Goal: Information Seeking & Learning: Learn about a topic

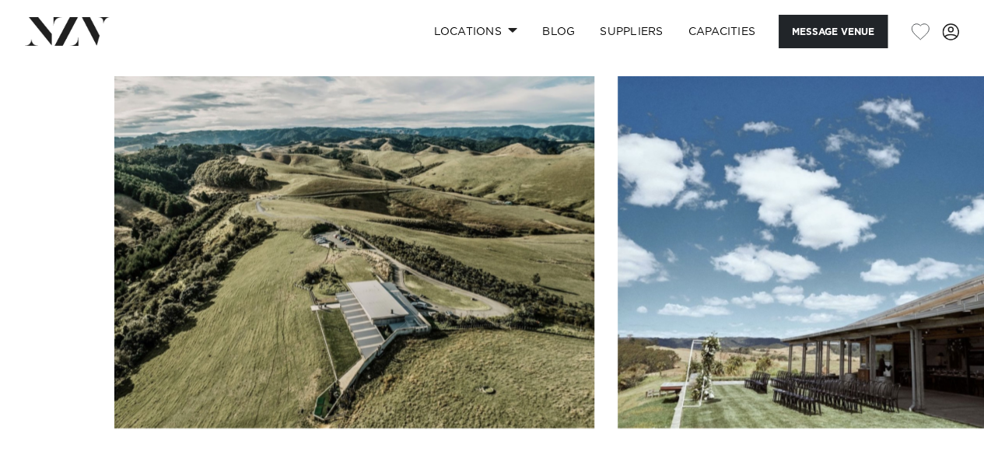
scroll to position [1633, 0]
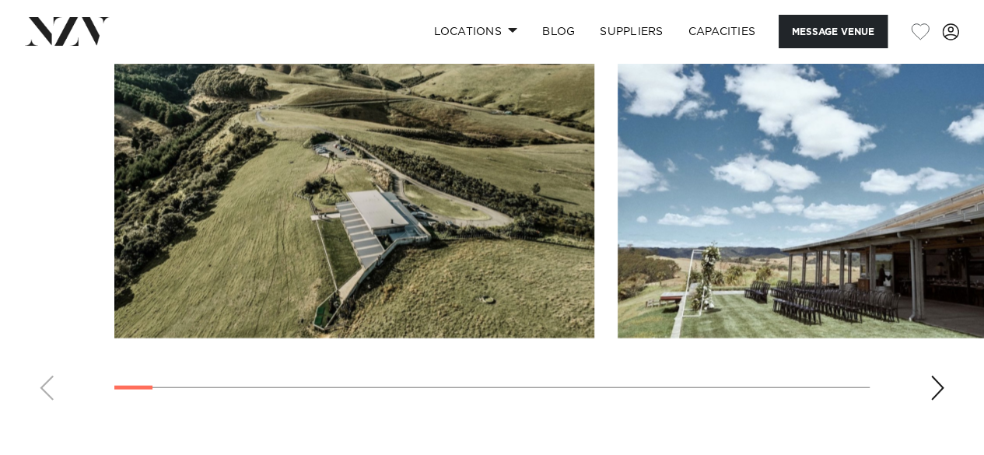
click at [938, 376] on div "Next slide" at bounding box center [937, 388] width 16 height 25
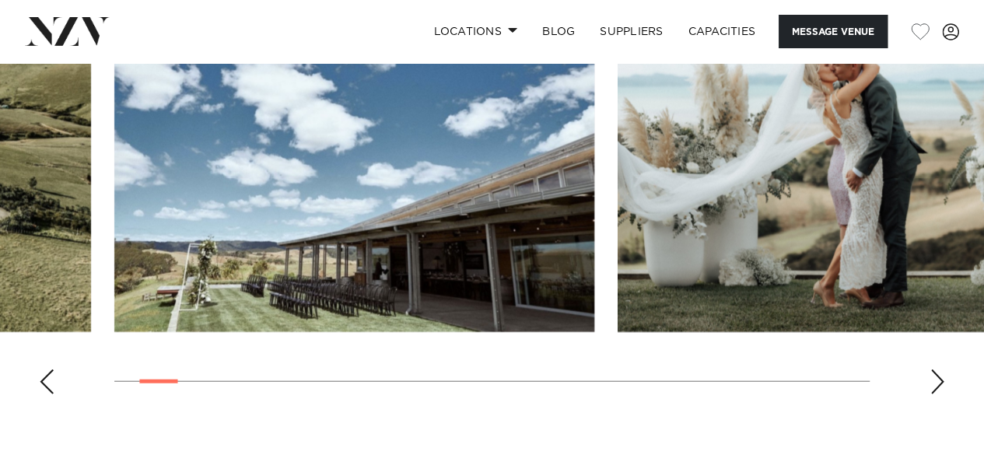
scroll to position [1711, 0]
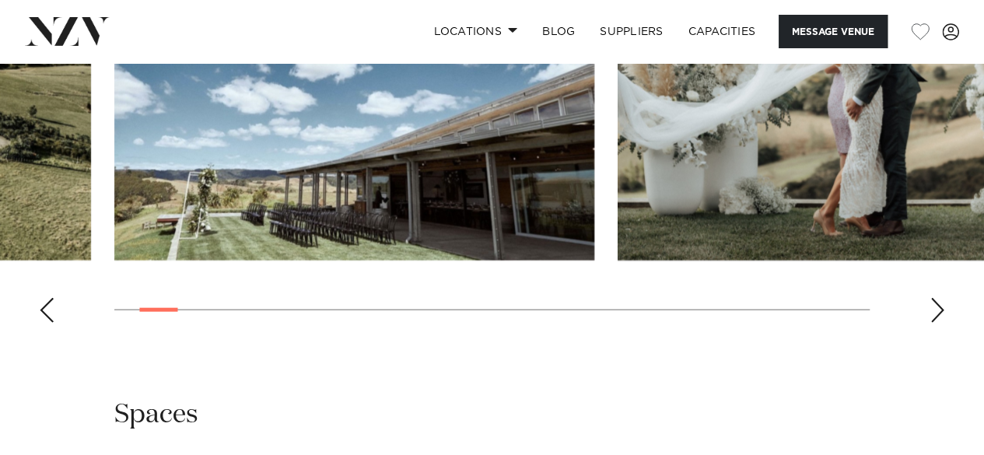
click at [939, 298] on div "Next slide" at bounding box center [937, 310] width 16 height 25
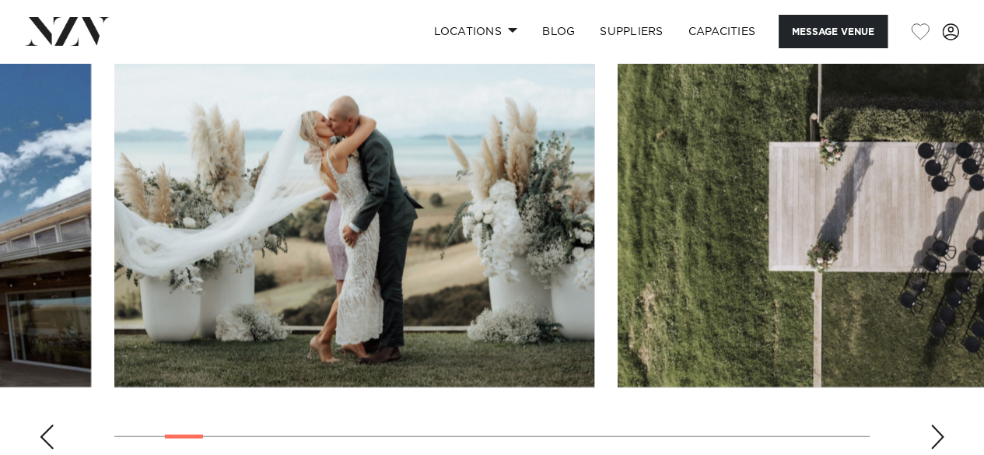
scroll to position [1633, 0]
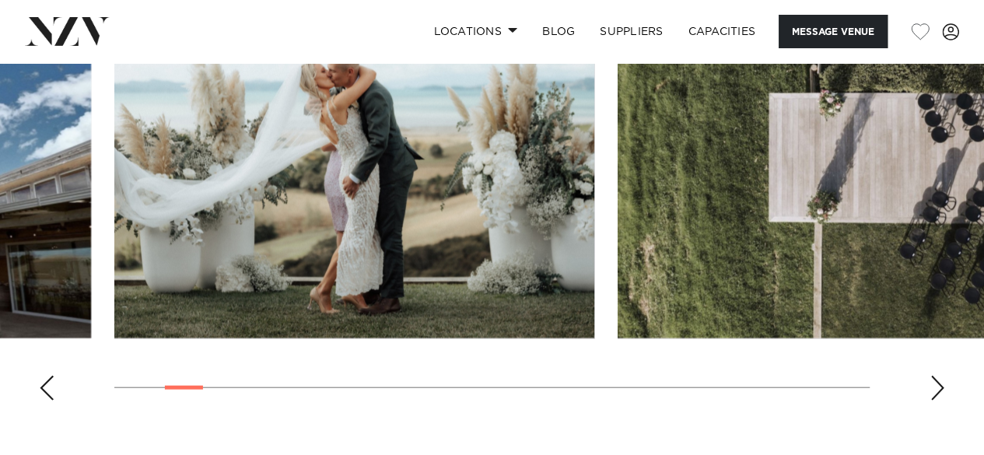
click at [937, 376] on div "Next slide" at bounding box center [937, 388] width 16 height 25
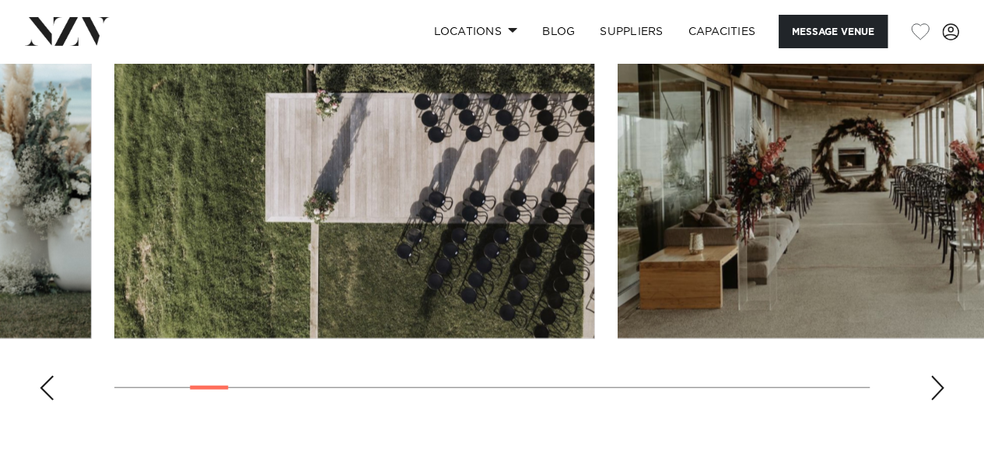
click at [932, 376] on div "Next slide" at bounding box center [937, 388] width 16 height 25
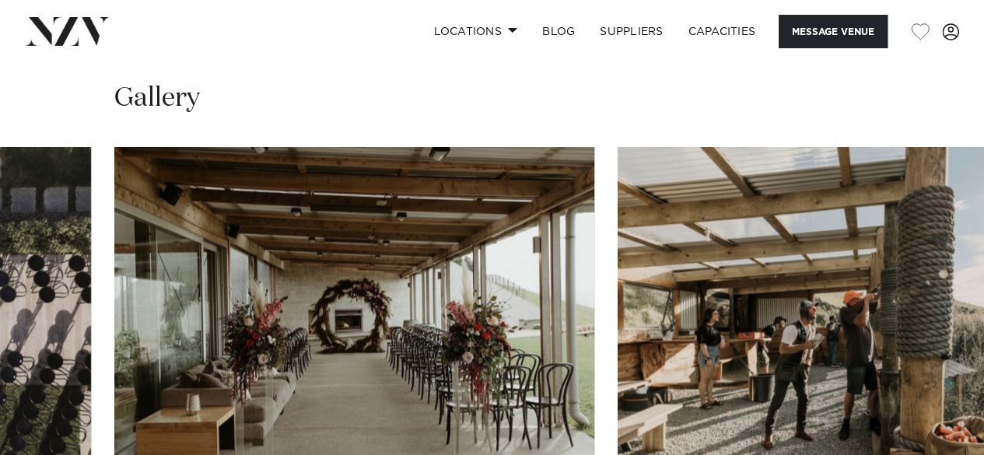
scroll to position [1556, 0]
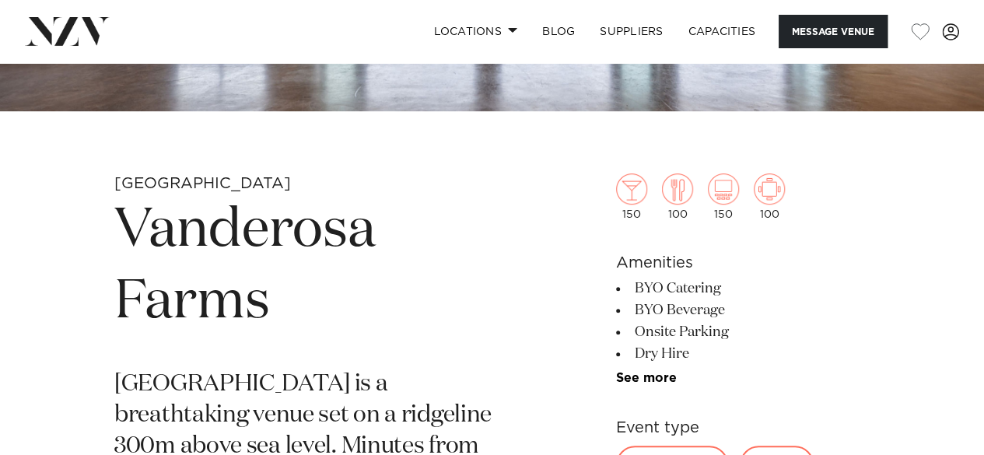
scroll to position [389, 0]
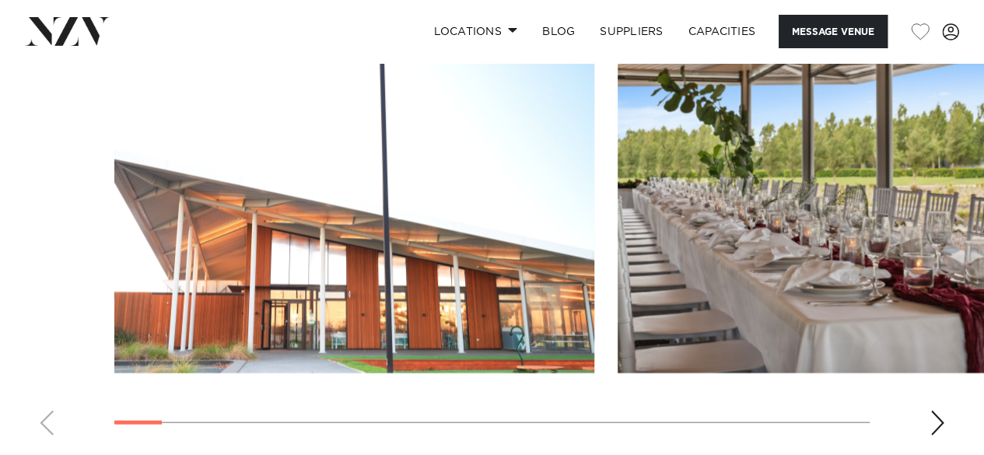
scroll to position [1556, 0]
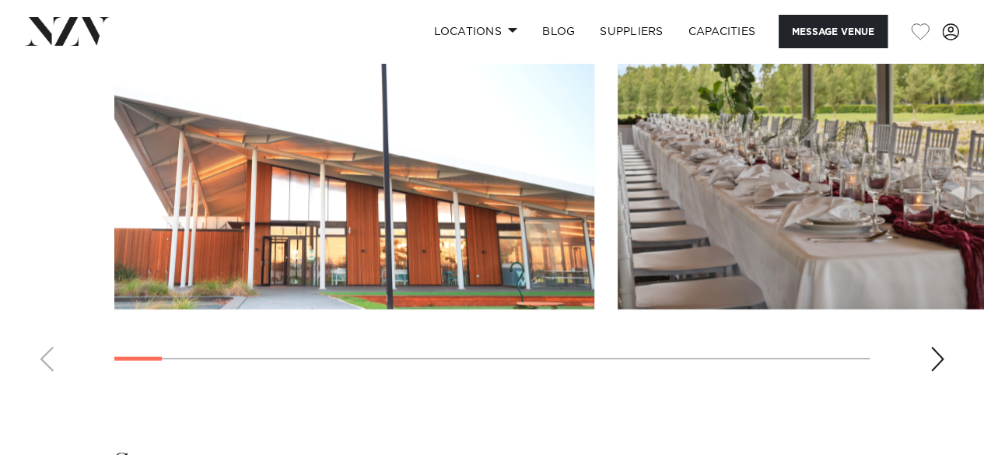
click at [944, 323] on swiper-container at bounding box center [492, 170] width 984 height 427
click at [941, 347] on div "Next slide" at bounding box center [937, 359] width 16 height 25
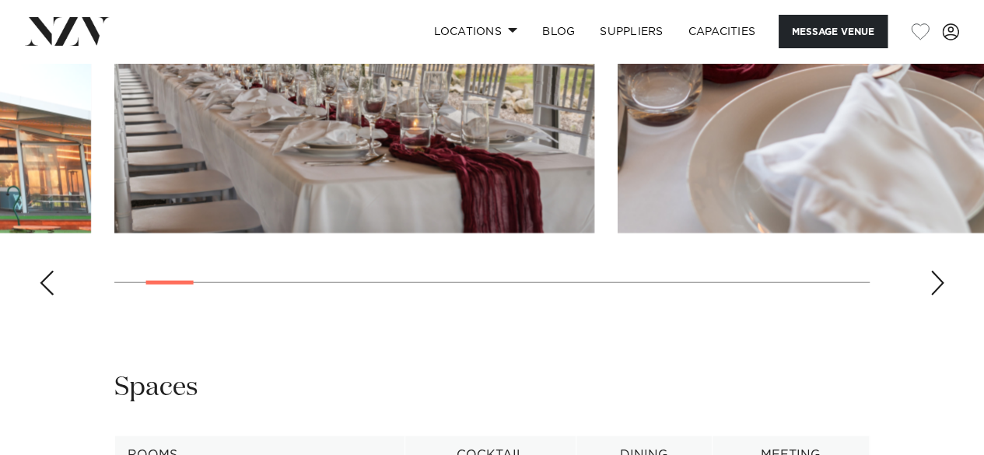
scroll to position [1633, 0]
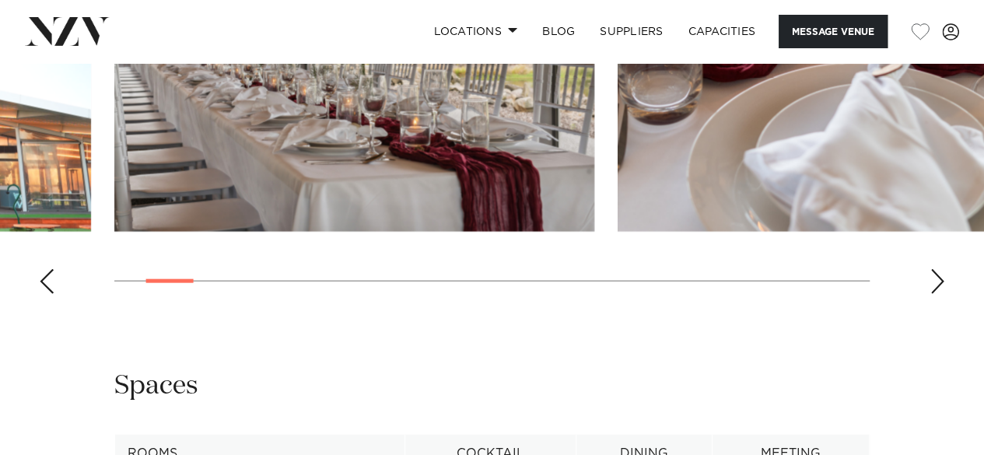
click at [942, 269] on div "Next slide" at bounding box center [937, 281] width 16 height 25
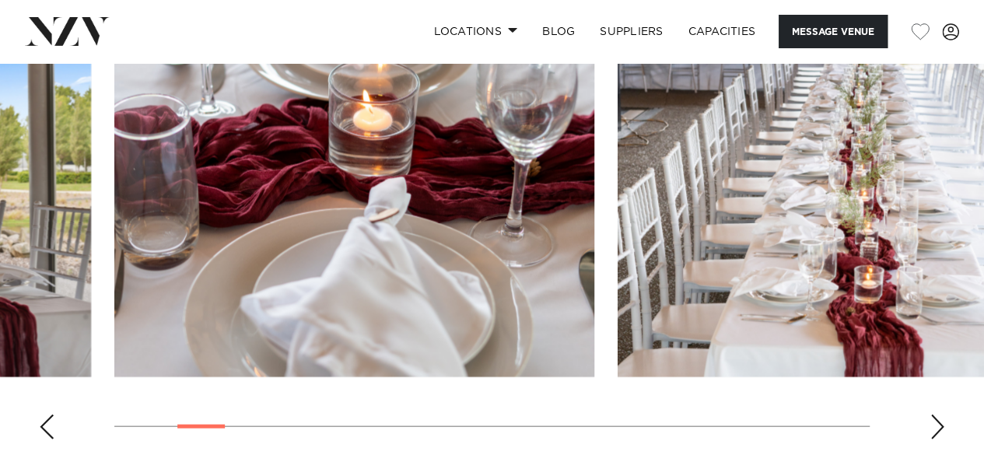
scroll to position [1556, 0]
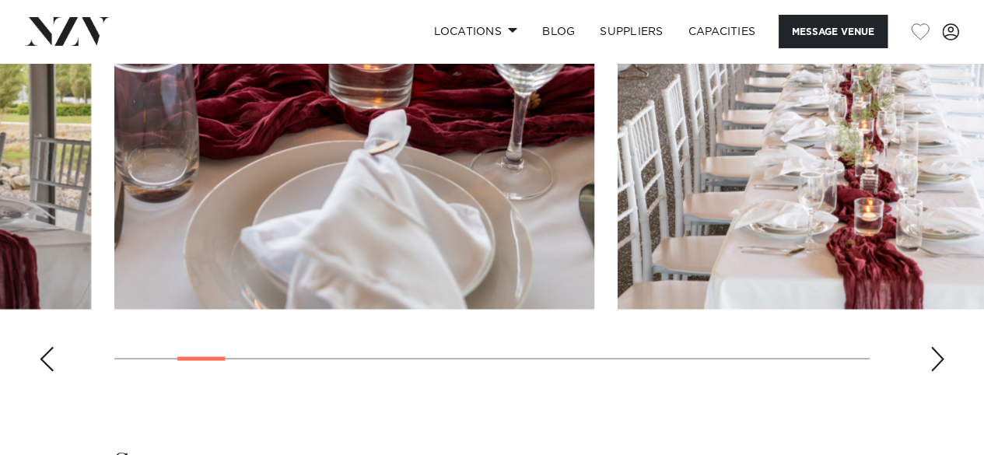
click at [936, 347] on div "Next slide" at bounding box center [937, 359] width 16 height 25
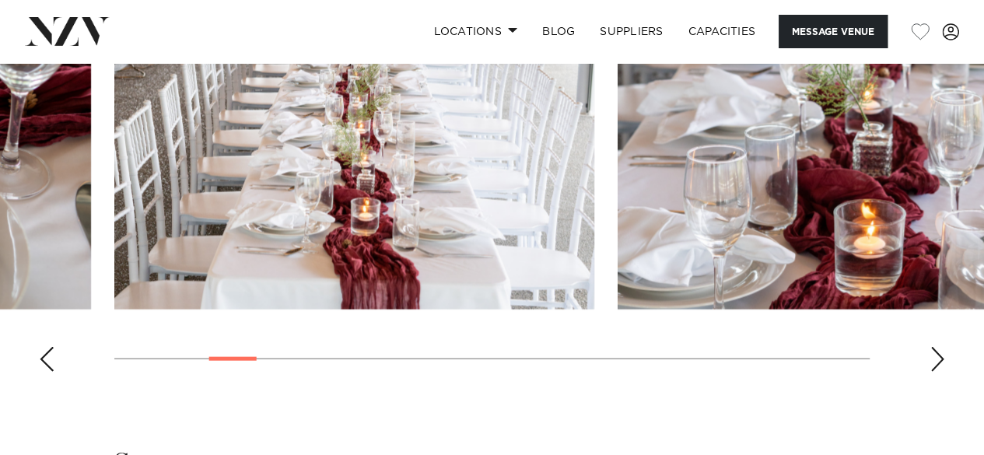
click at [929, 325] on swiper-container at bounding box center [492, 170] width 984 height 427
click at [935, 347] on div "Next slide" at bounding box center [937, 359] width 16 height 25
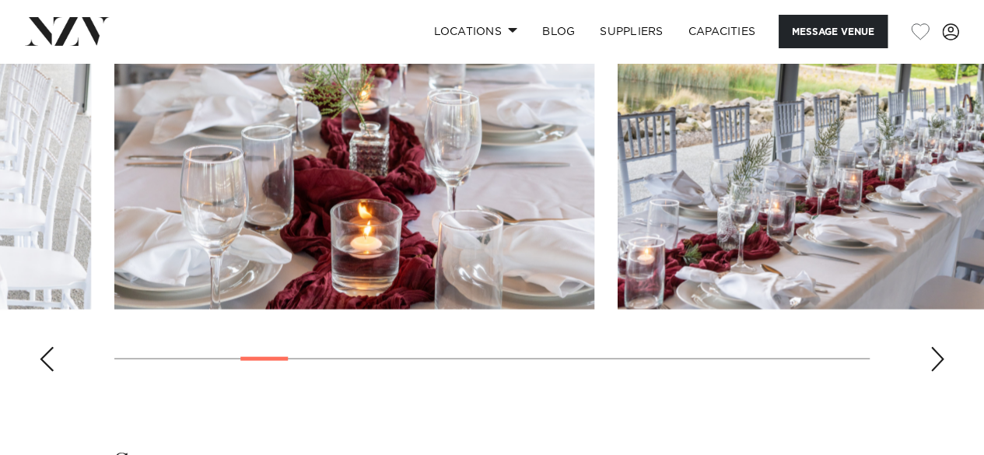
click at [940, 347] on div "Next slide" at bounding box center [937, 359] width 16 height 25
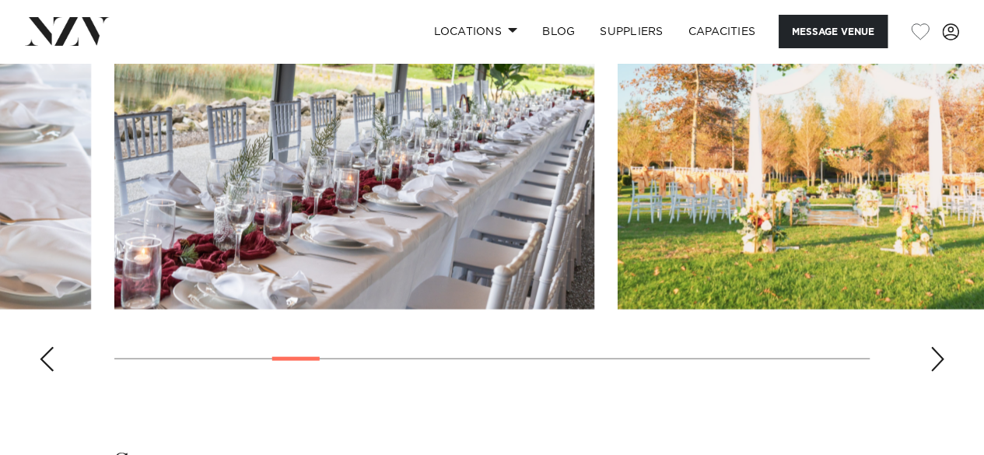
scroll to position [1478, 0]
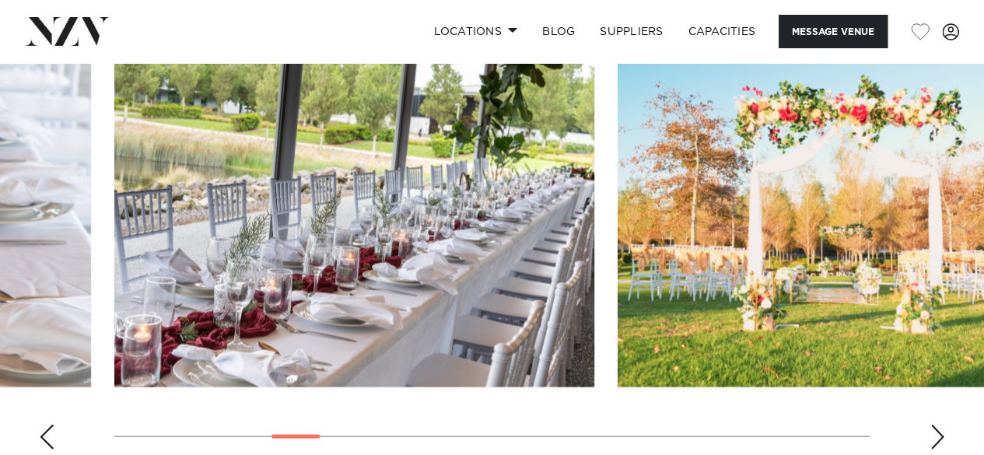
click at [936, 425] on div "Next slide" at bounding box center [937, 437] width 16 height 25
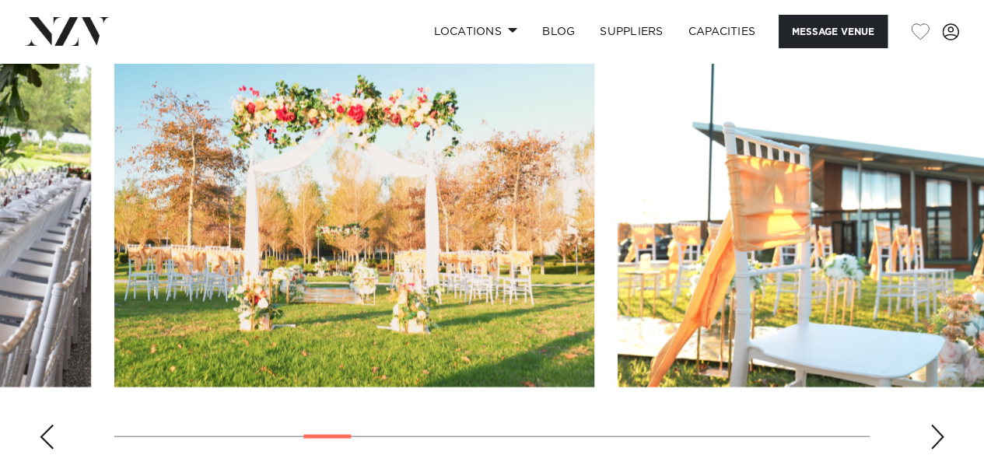
click at [936, 425] on div "Next slide" at bounding box center [937, 437] width 16 height 25
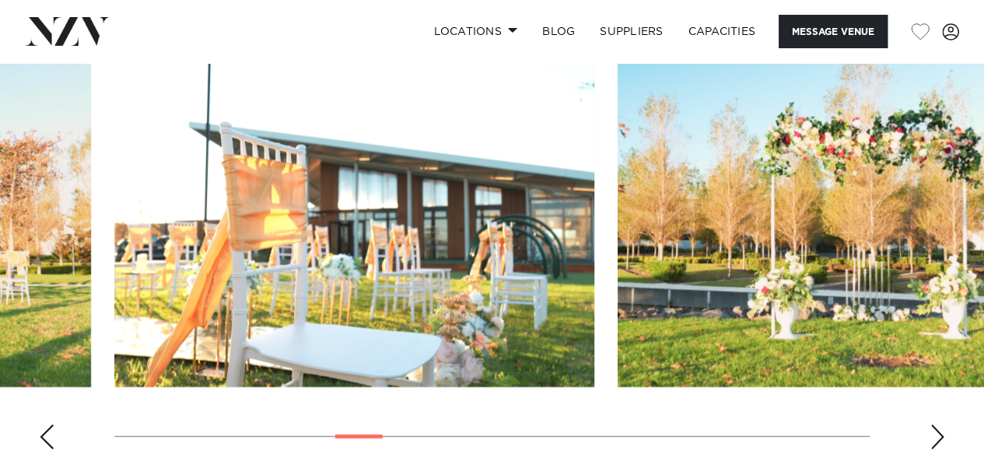
click at [936, 425] on div "Next slide" at bounding box center [937, 437] width 16 height 25
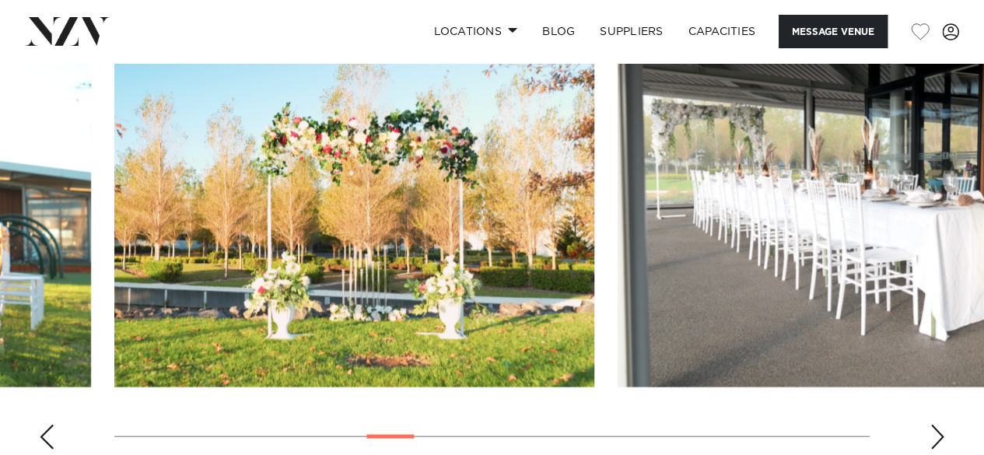
click at [936, 425] on div "Next slide" at bounding box center [937, 437] width 16 height 25
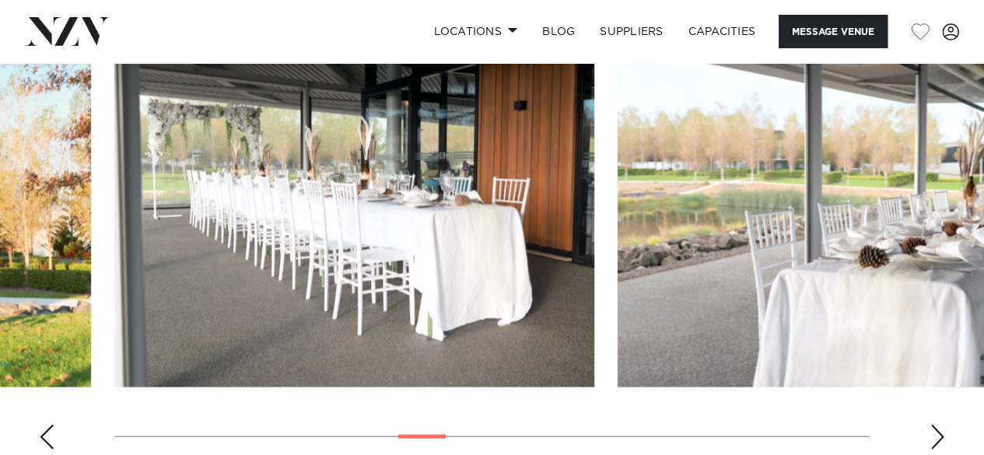
click at [936, 425] on div "Next slide" at bounding box center [937, 437] width 16 height 25
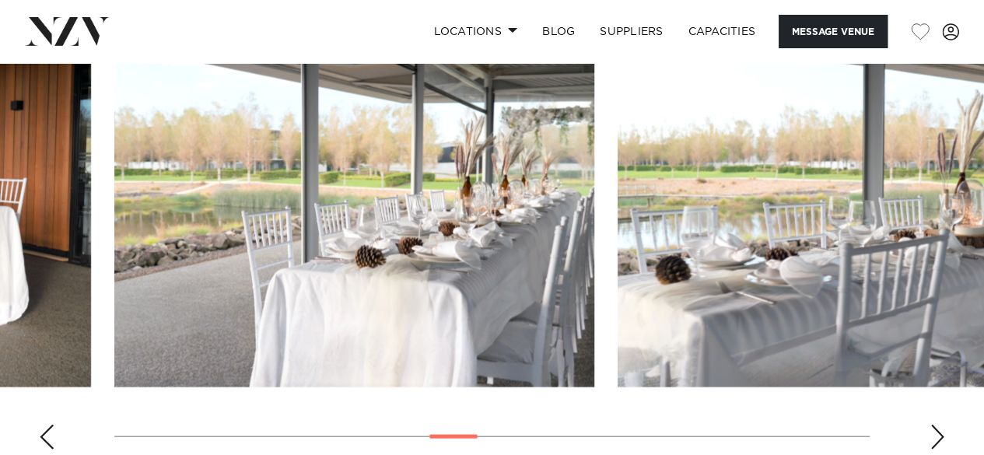
click at [936, 425] on div "Next slide" at bounding box center [937, 437] width 16 height 25
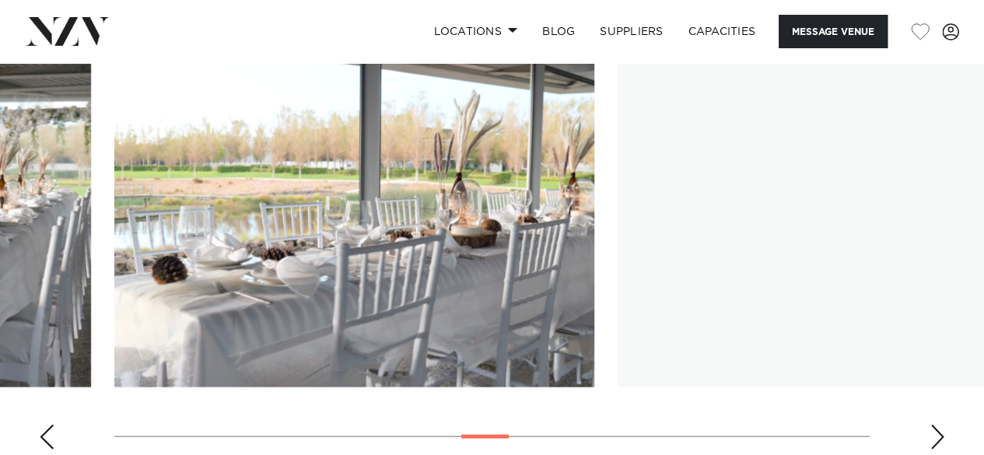
click at [936, 425] on div "Next slide" at bounding box center [937, 437] width 16 height 25
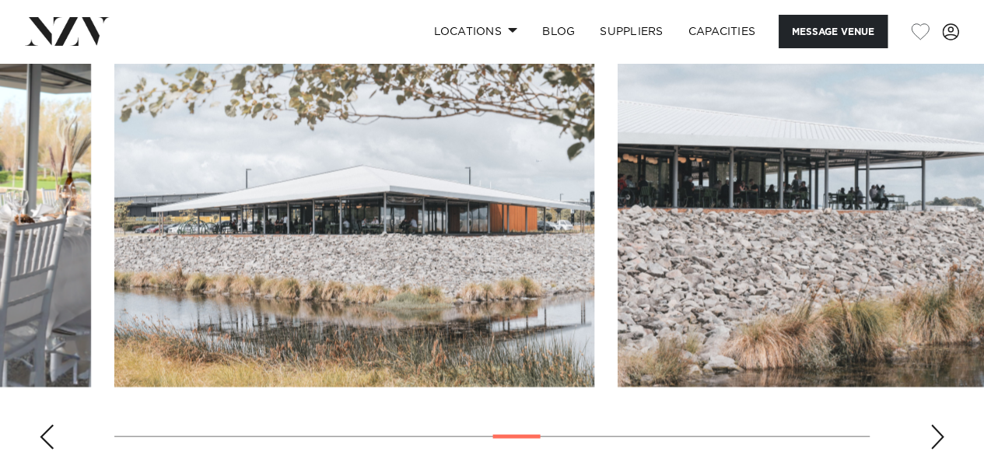
click at [936, 425] on div "Next slide" at bounding box center [937, 437] width 16 height 25
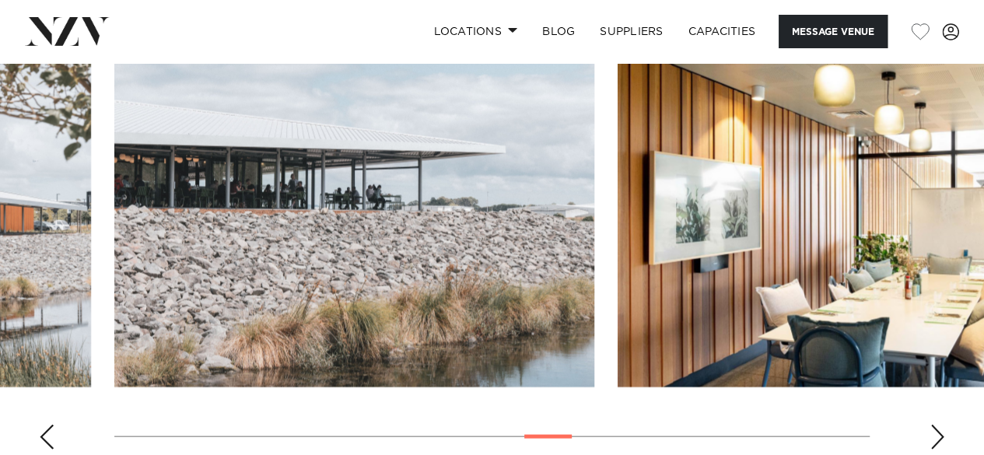
click at [936, 425] on div "Next slide" at bounding box center [937, 437] width 16 height 25
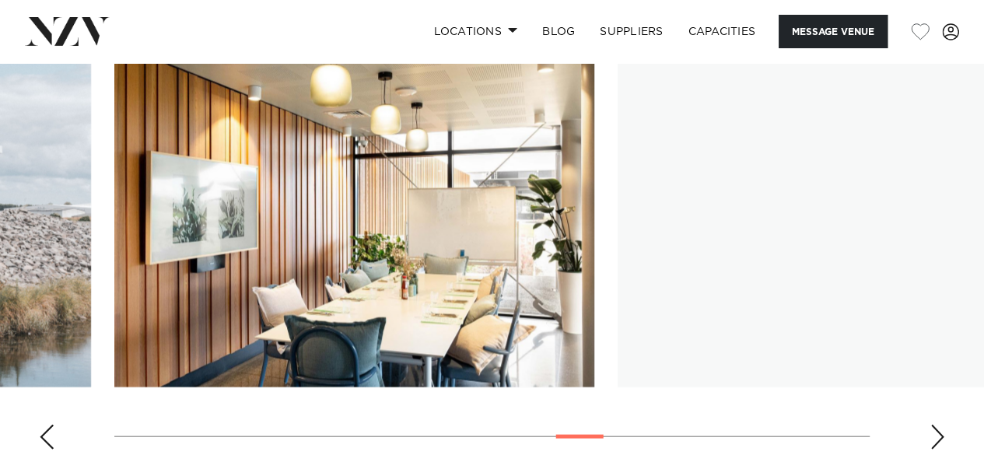
click at [936, 425] on div "Next slide" at bounding box center [937, 437] width 16 height 25
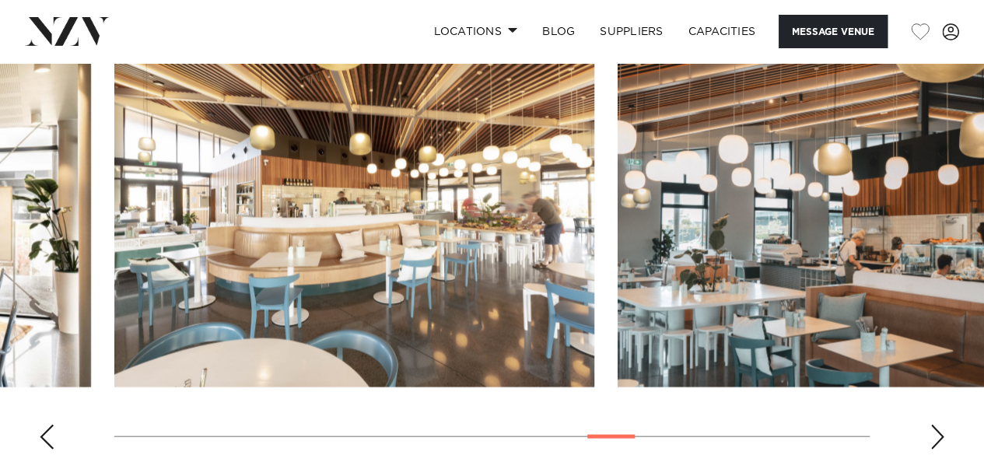
click at [936, 425] on div "Next slide" at bounding box center [937, 437] width 16 height 25
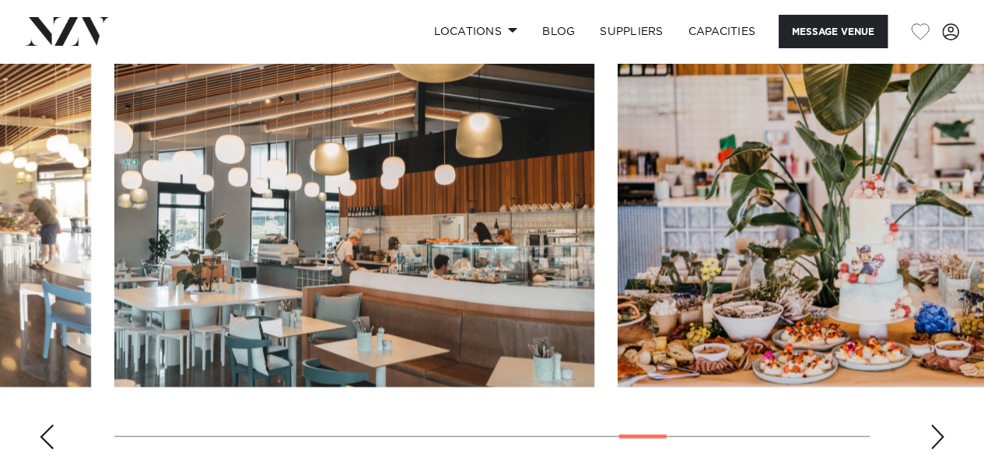
click at [936, 425] on div "Next slide" at bounding box center [937, 437] width 16 height 25
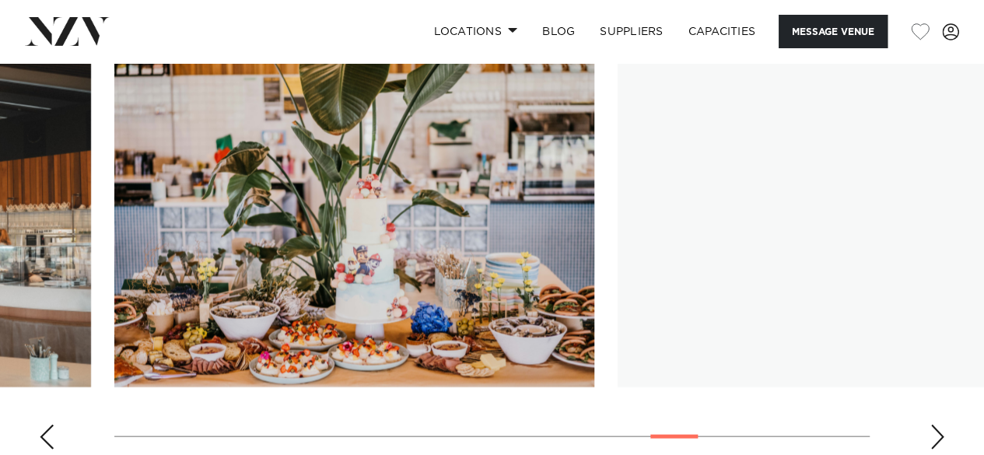
click at [936, 425] on div "Next slide" at bounding box center [937, 437] width 16 height 25
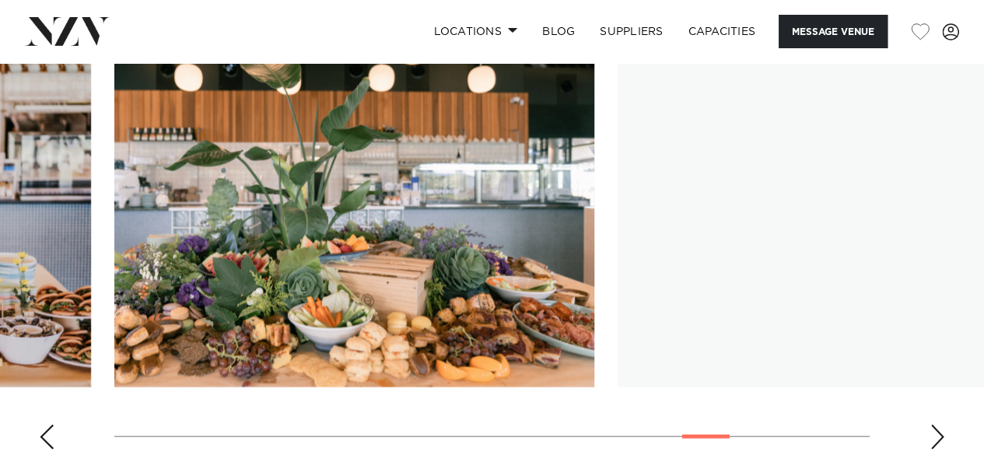
click at [936, 425] on div "Next slide" at bounding box center [937, 437] width 16 height 25
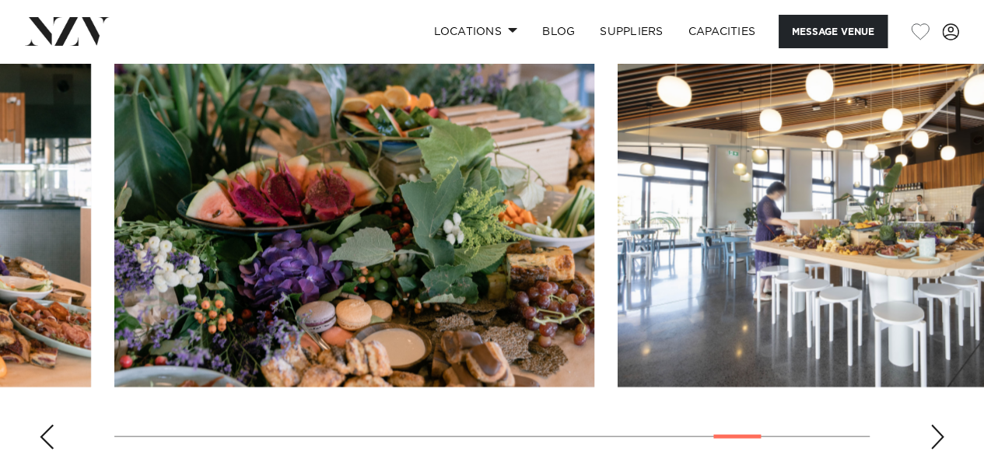
click at [936, 425] on div "Next slide" at bounding box center [937, 437] width 16 height 25
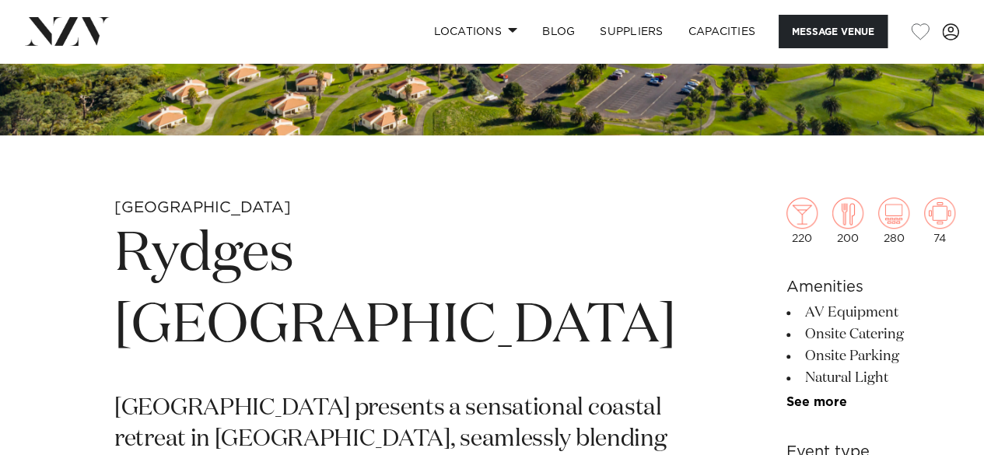
scroll to position [156, 0]
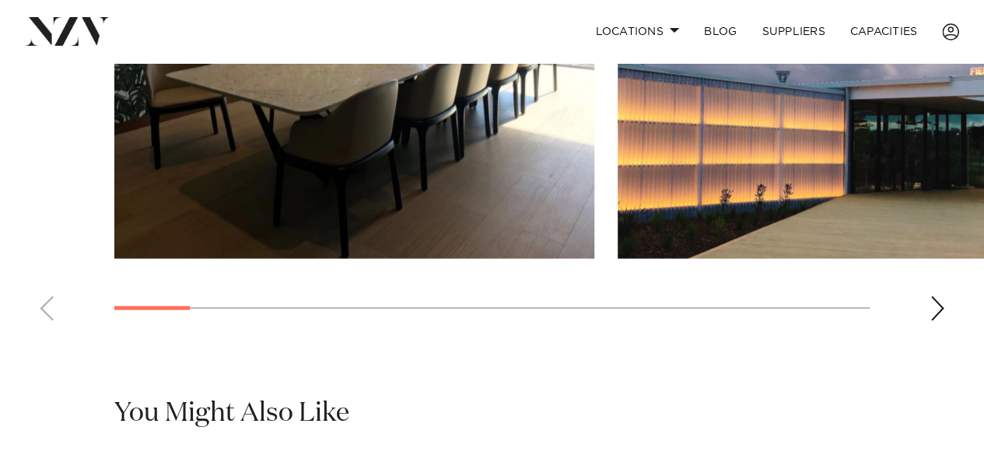
scroll to position [1322, 0]
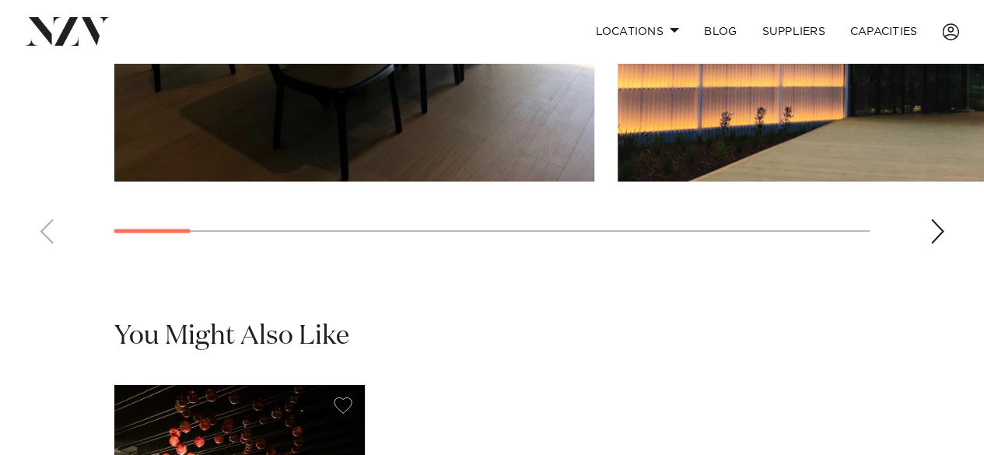
click at [936, 231] on div "Next slide" at bounding box center [937, 231] width 16 height 25
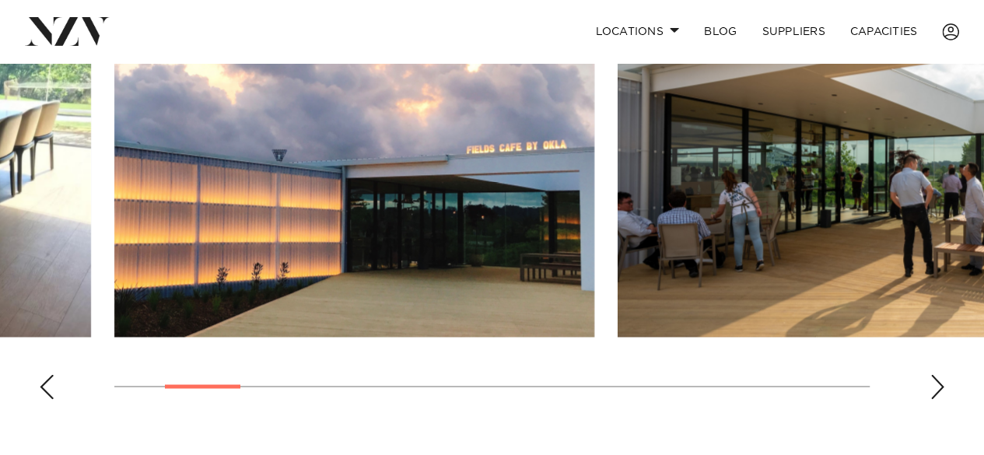
scroll to position [1244, 0]
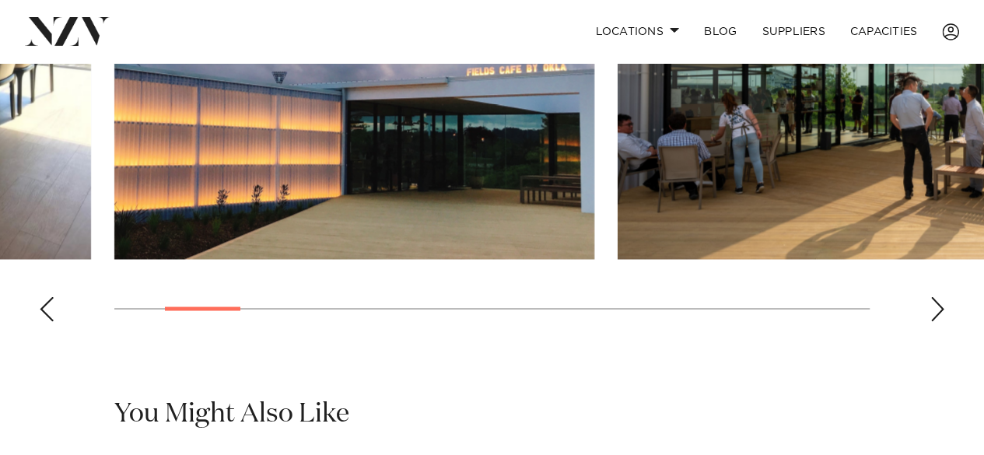
click at [933, 312] on div "Next slide" at bounding box center [937, 308] width 16 height 25
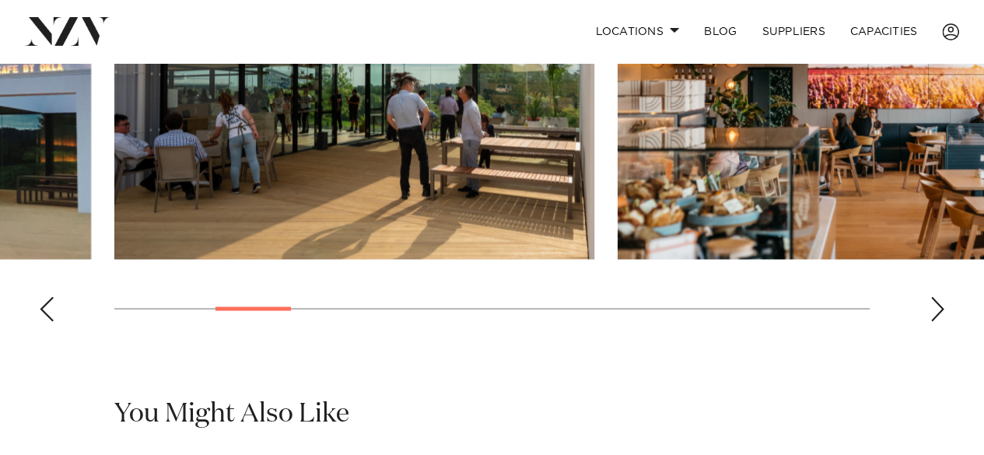
click at [931, 305] on div "Next slide" at bounding box center [937, 308] width 16 height 25
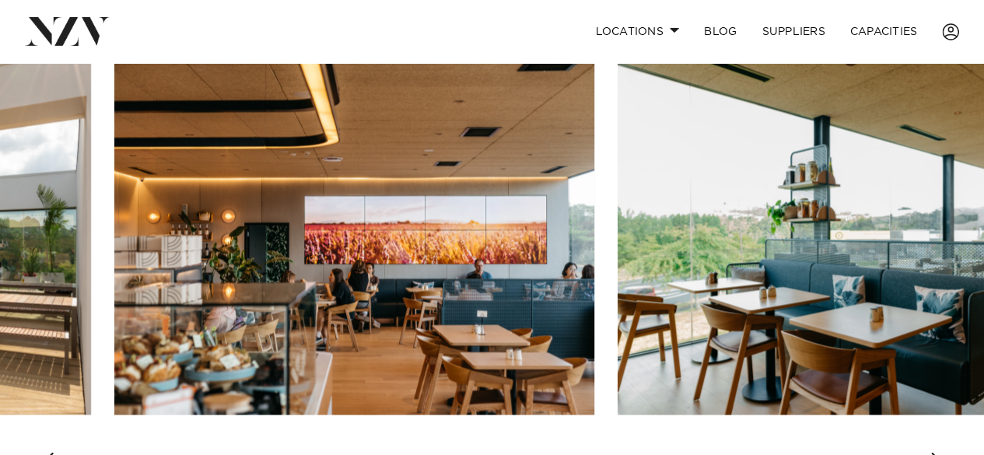
scroll to position [1322, 0]
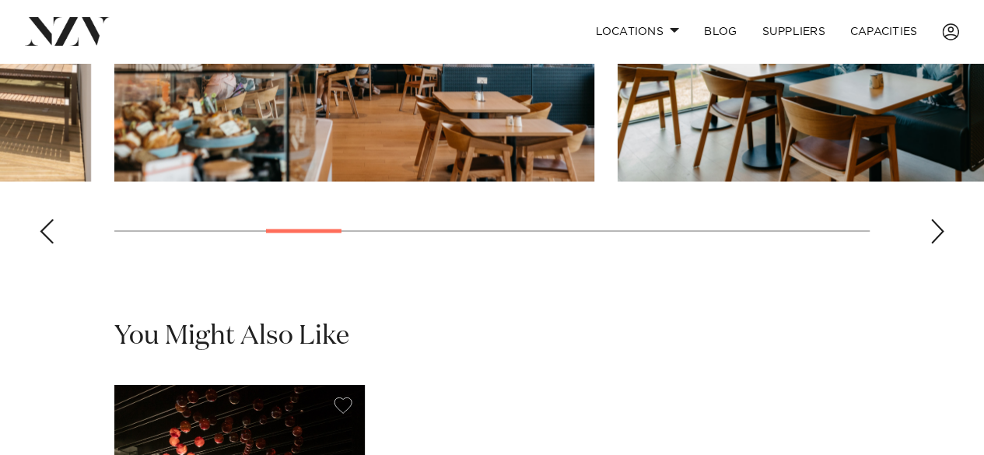
click at [940, 230] on div "Next slide" at bounding box center [937, 231] width 16 height 25
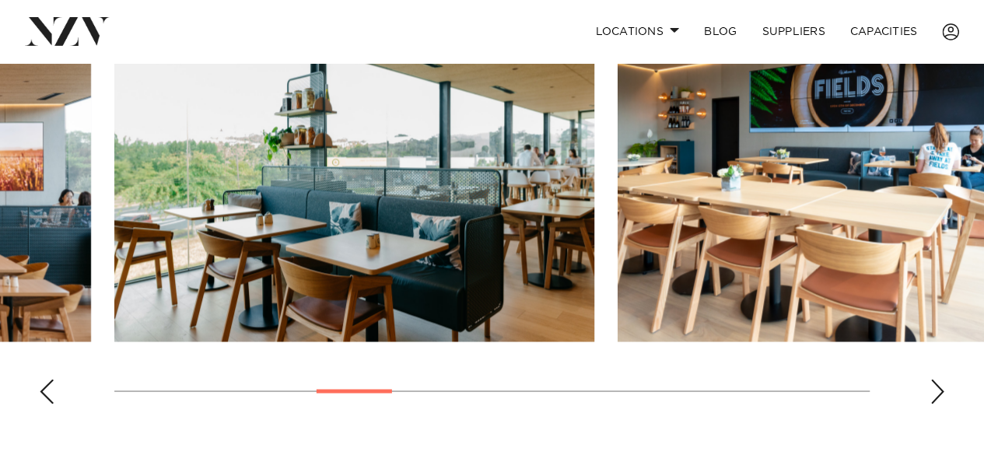
scroll to position [1244, 0]
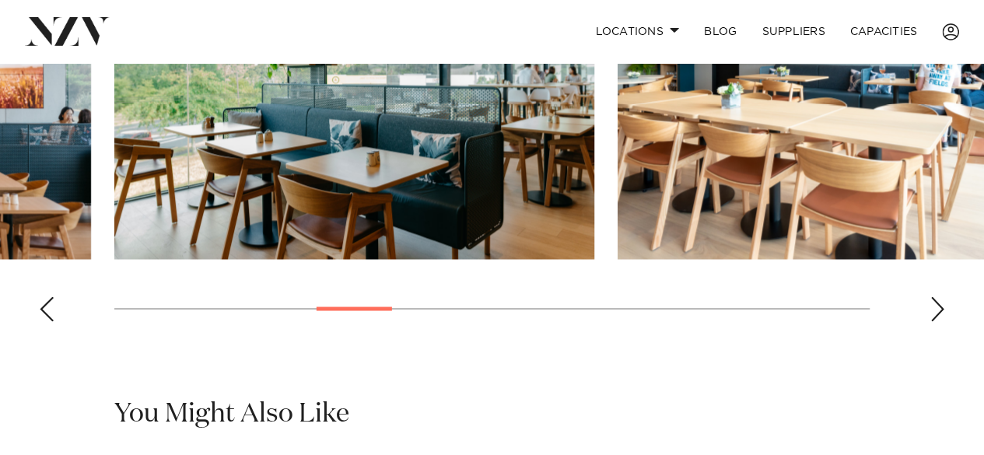
click at [937, 299] on div "Next slide" at bounding box center [937, 308] width 16 height 25
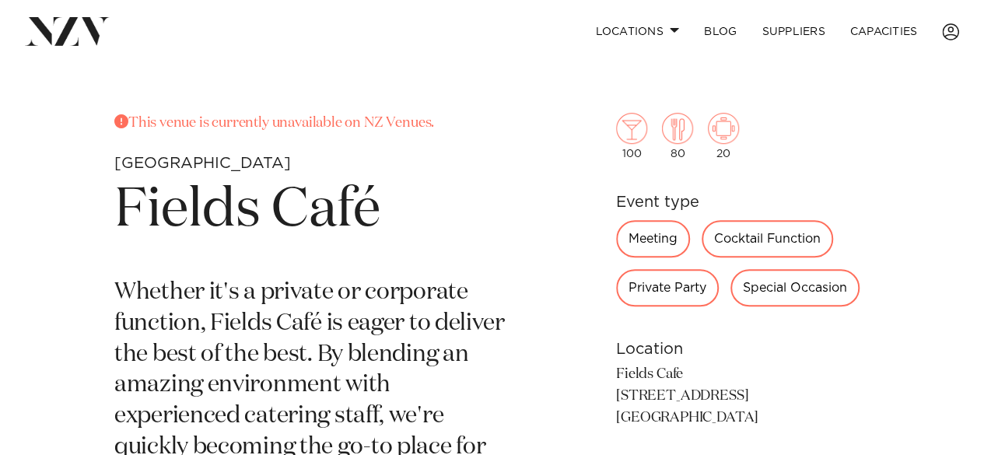
scroll to position [389, 0]
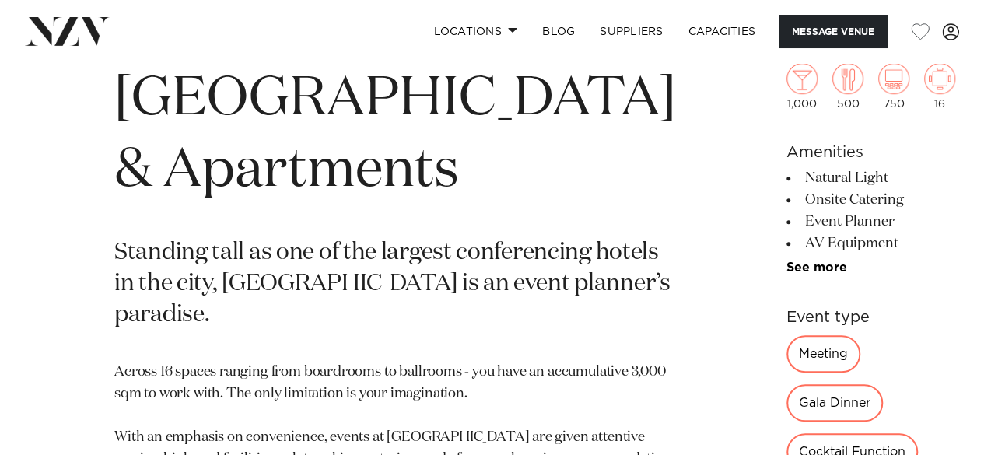
scroll to position [389, 0]
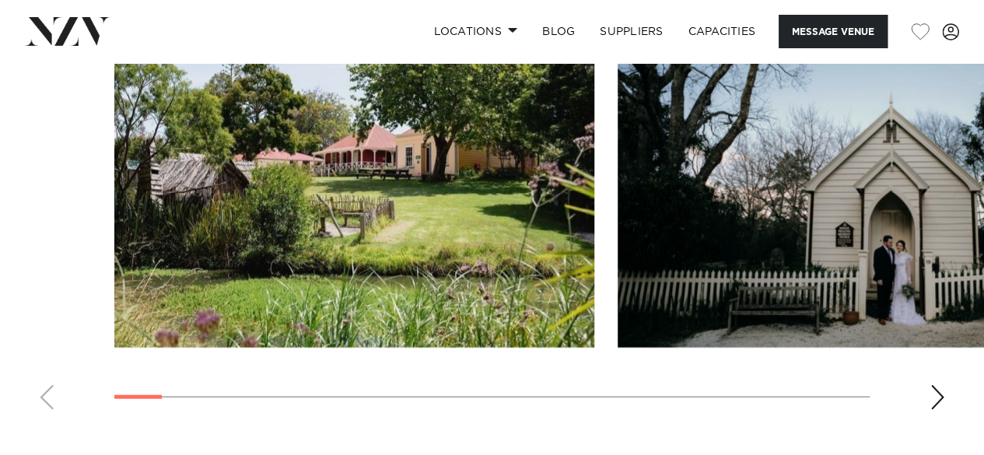
scroll to position [1789, 0]
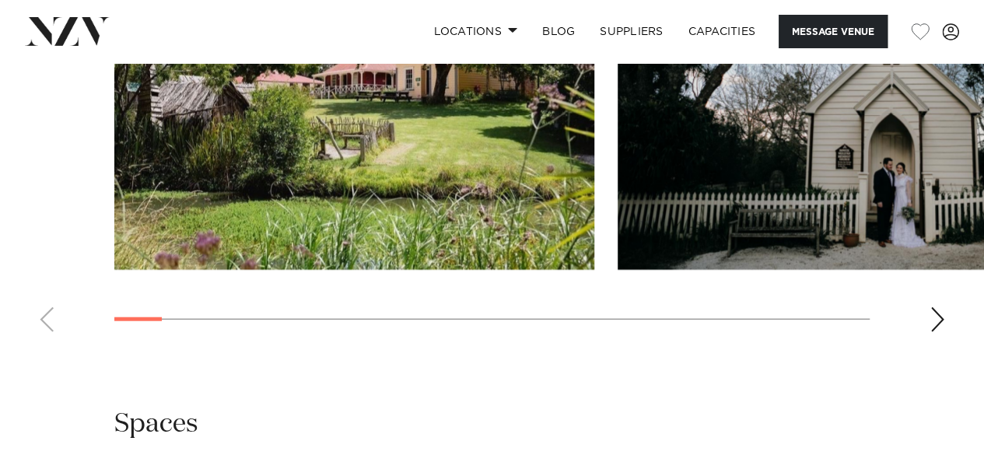
click at [938, 307] on div "Next slide" at bounding box center [937, 319] width 16 height 25
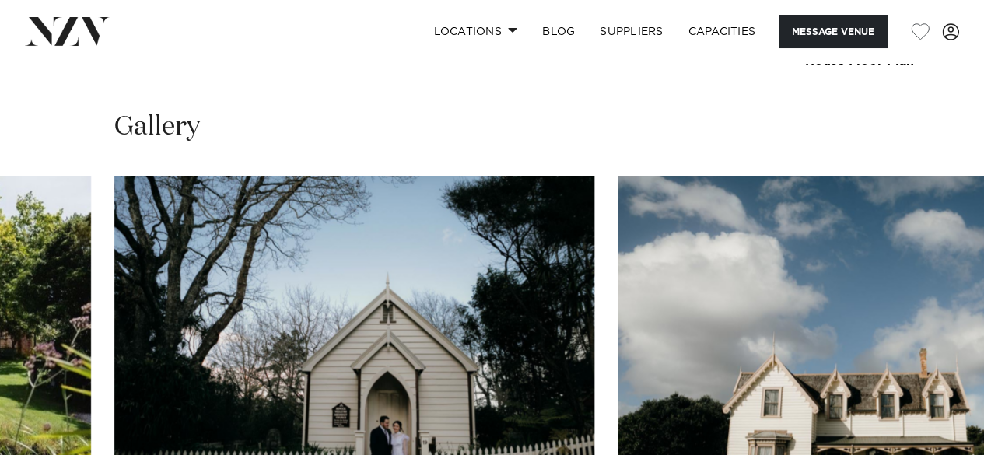
scroll to position [1556, 0]
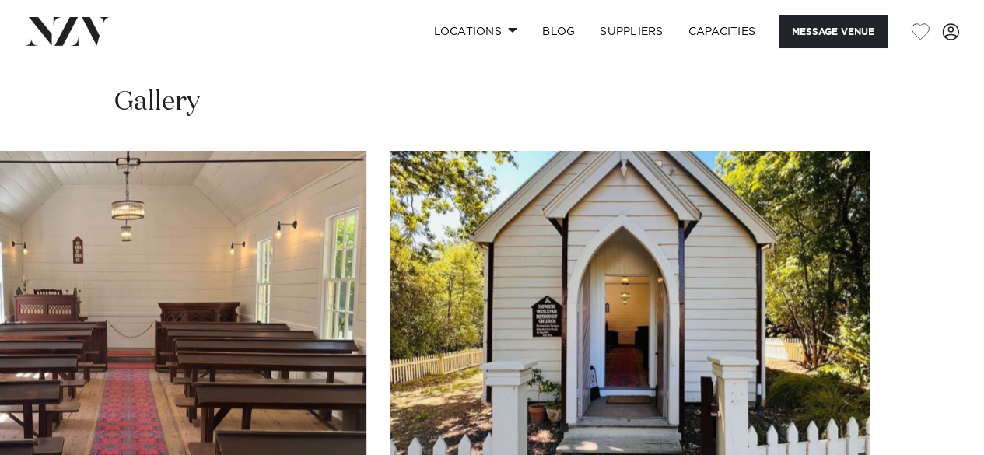
click at [937, 373] on swiper-container at bounding box center [492, 364] width 984 height 427
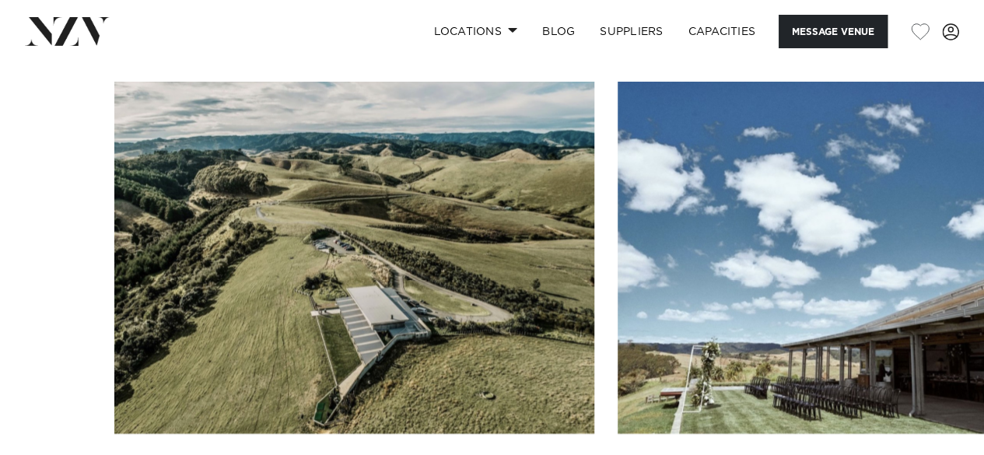
scroll to position [1556, 0]
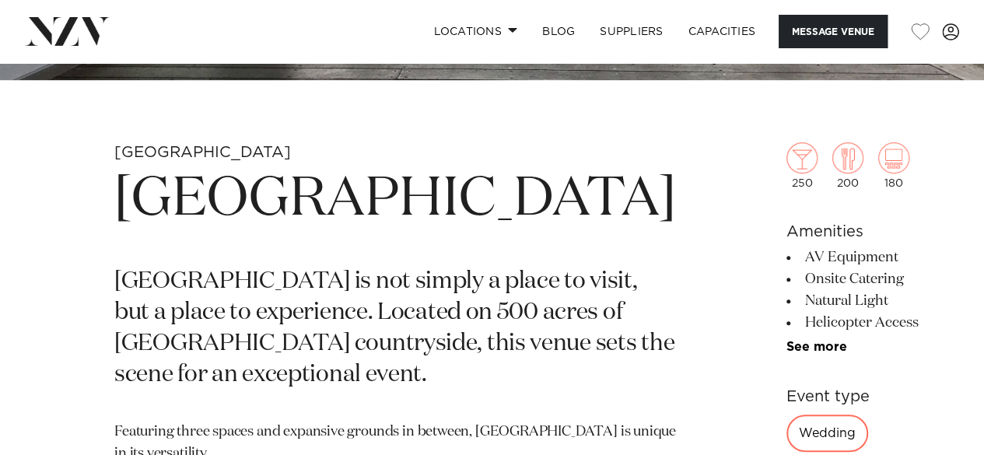
scroll to position [389, 0]
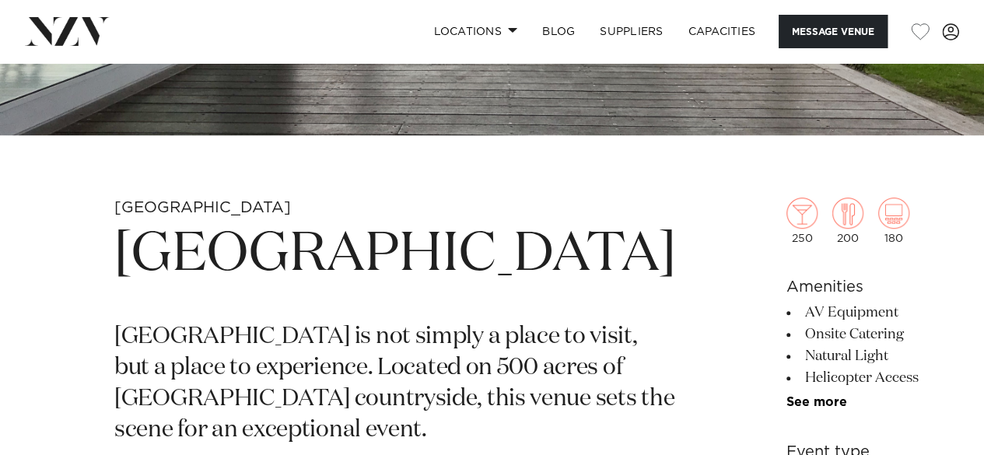
click at [361, 251] on h1 "Kauri Bay" at bounding box center [395, 255] width 562 height 72
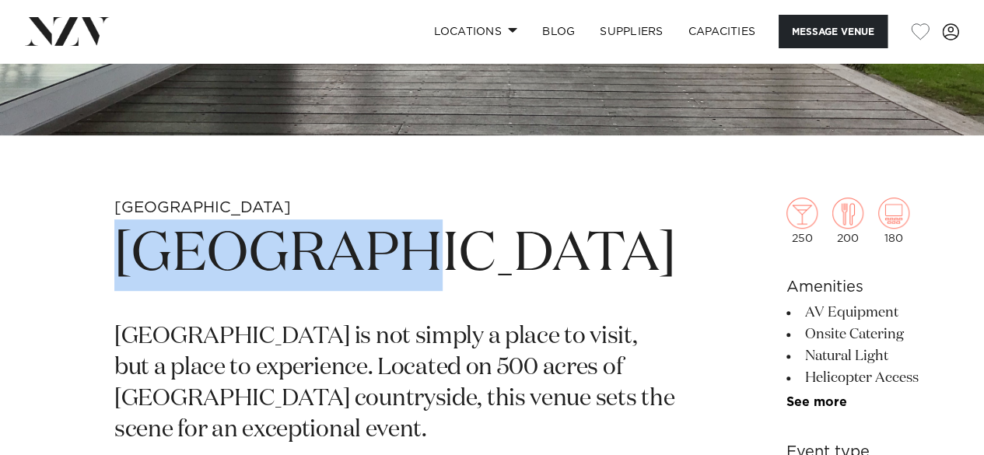
drag, startPoint x: 128, startPoint y: 245, endPoint x: 353, endPoint y: 268, distance: 226.7
click at [353, 268] on h1 "Kauri Bay" at bounding box center [395, 255] width 562 height 72
copy h1 "Kauri Bay"
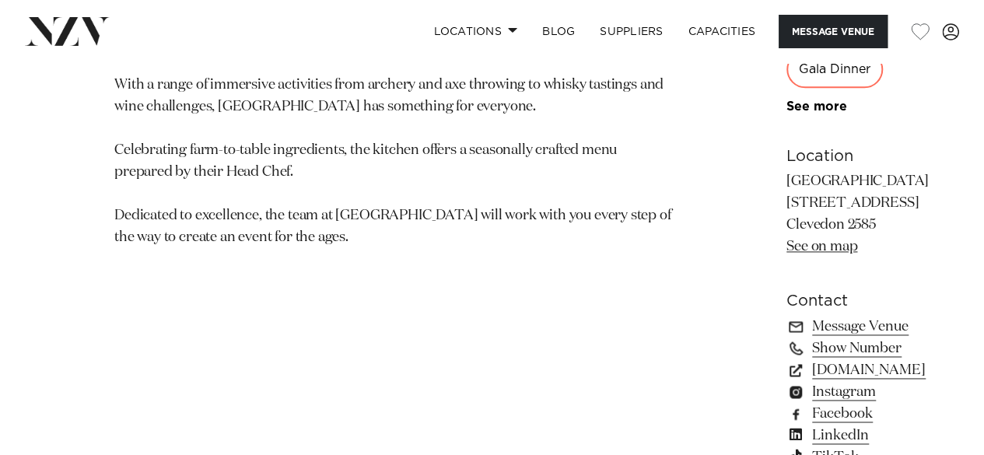
scroll to position [1011, 0]
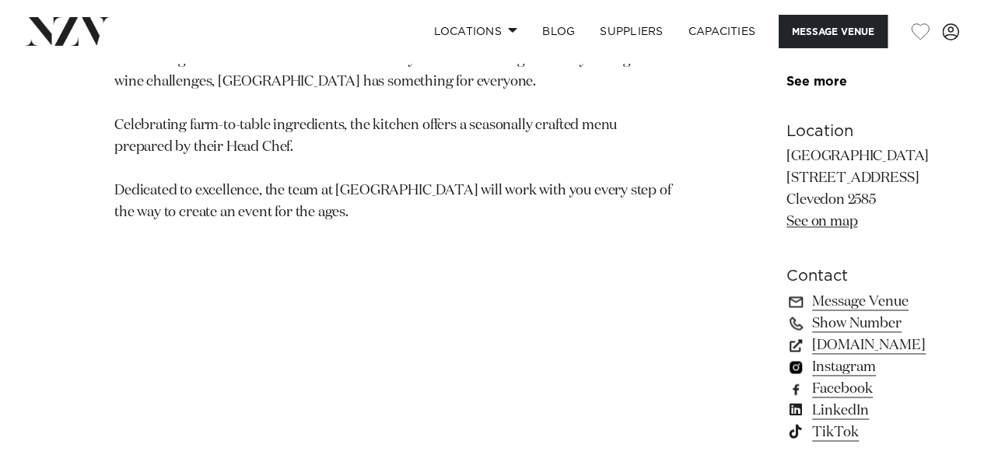
drag, startPoint x: 685, startPoint y: 270, endPoint x: 695, endPoint y: 264, distance: 11.9
click at [786, 356] on link "Instagram" at bounding box center [857, 367] width 142 height 22
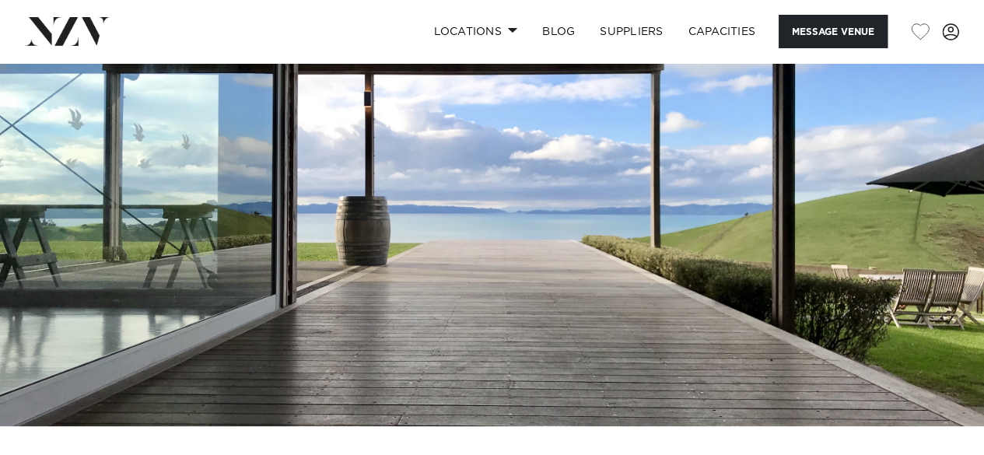
scroll to position [0, 0]
